Goal: Navigation & Orientation: Find specific page/section

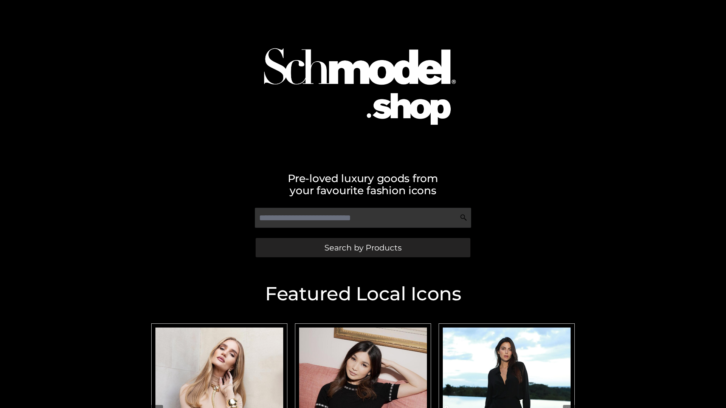
click at [363, 248] on span "Search by Products" at bounding box center [362, 248] width 77 height 8
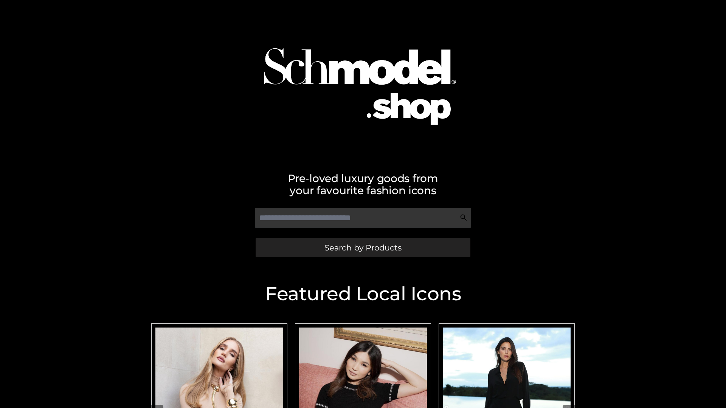
click at [363, 248] on span "Search by Products" at bounding box center [362, 248] width 77 height 8
